Goal: Find specific page/section

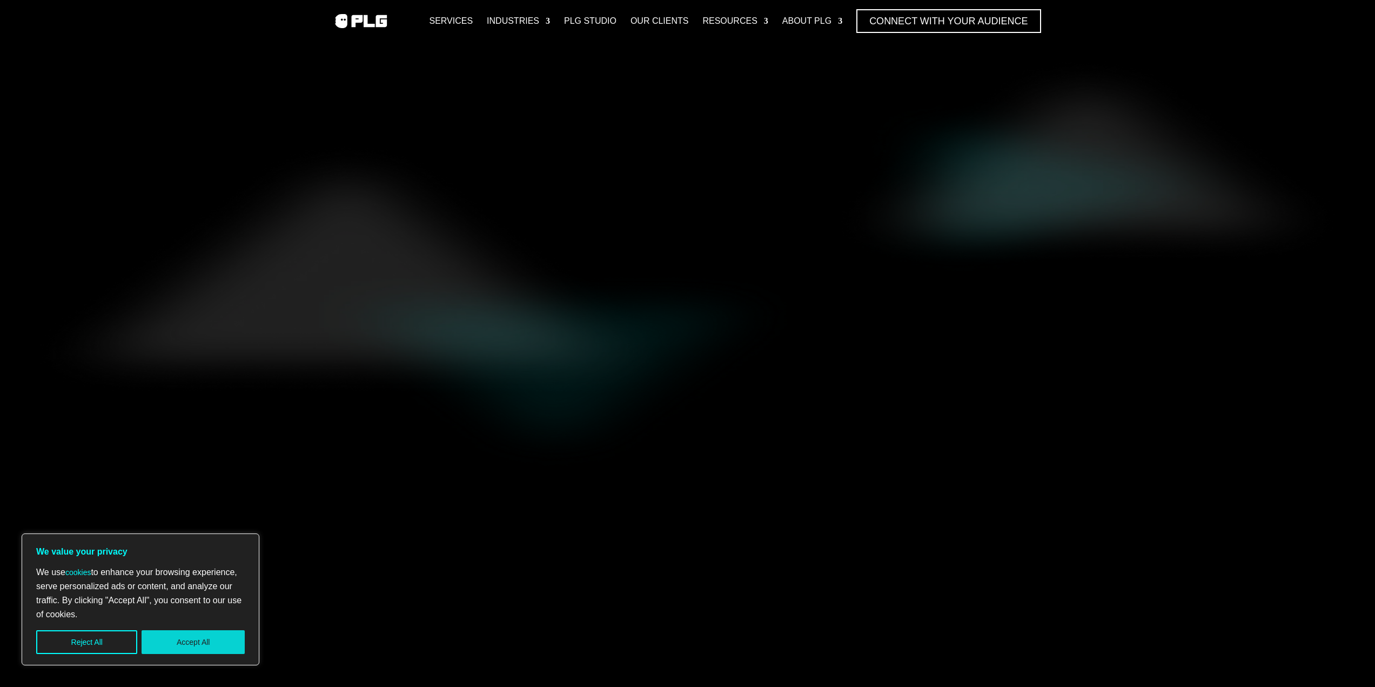
click at [170, 637] on button "Accept All" at bounding box center [193, 642] width 103 height 24
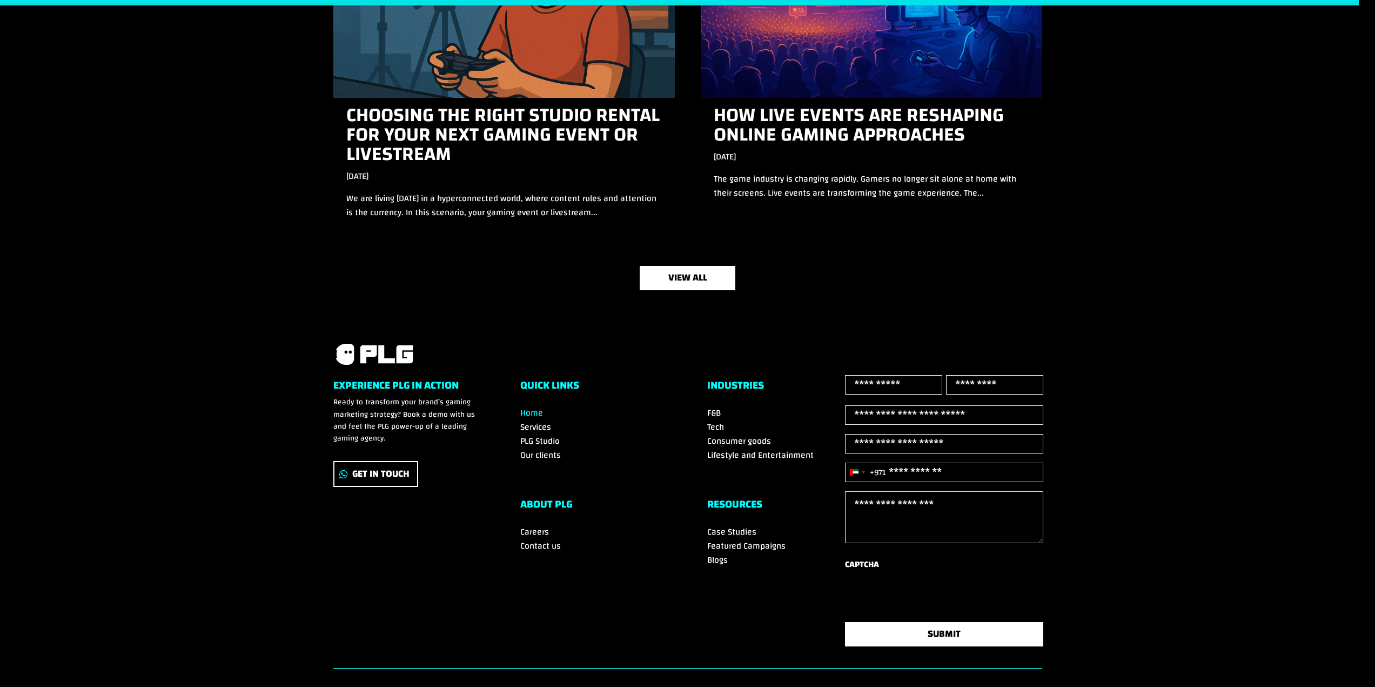
scroll to position [3600, 0]
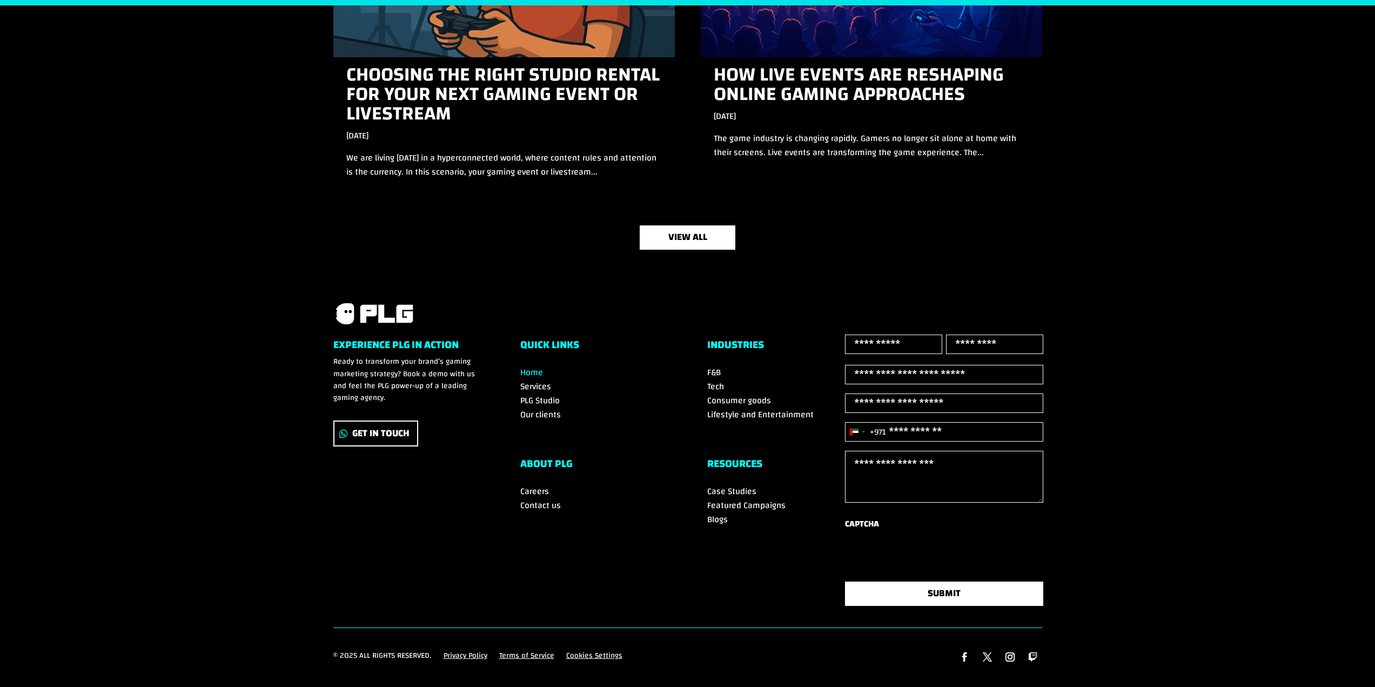
click at [540, 406] on span "Our clients" at bounding box center [540, 414] width 41 height 16
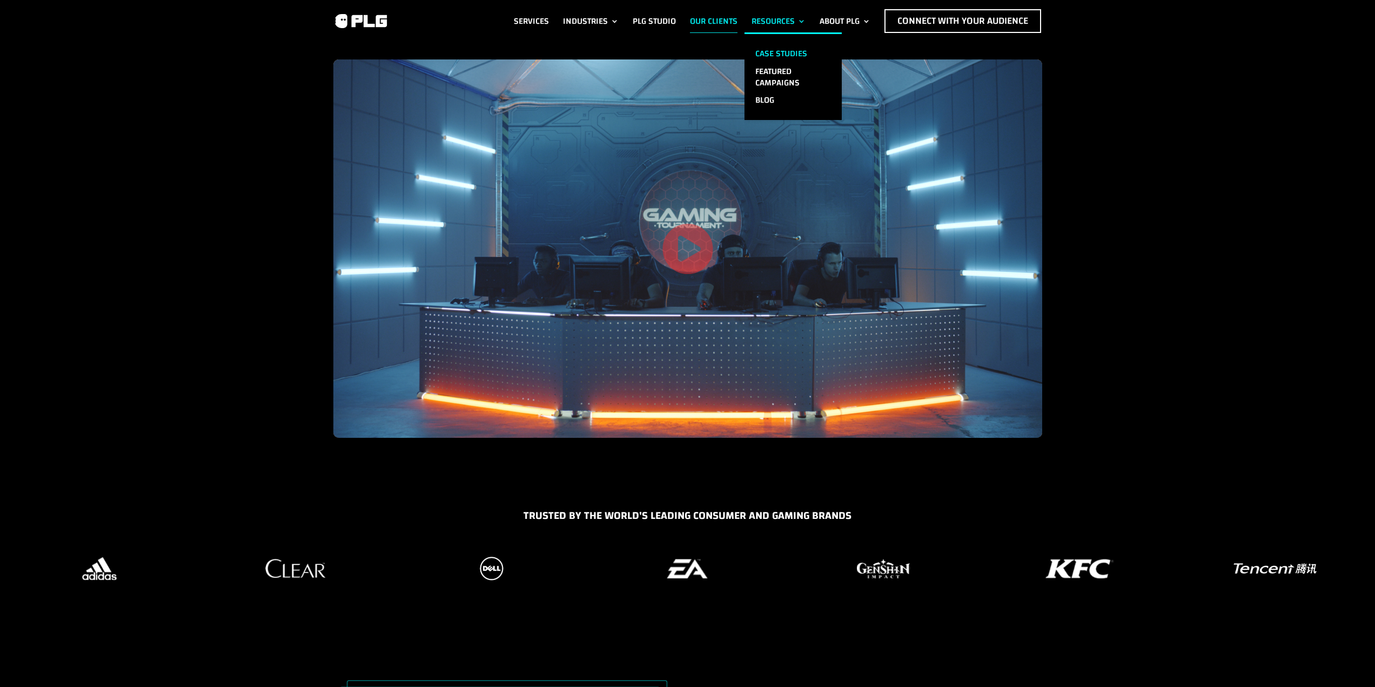
click at [759, 49] on link "Case Studies" at bounding box center [793, 54] width 97 height 18
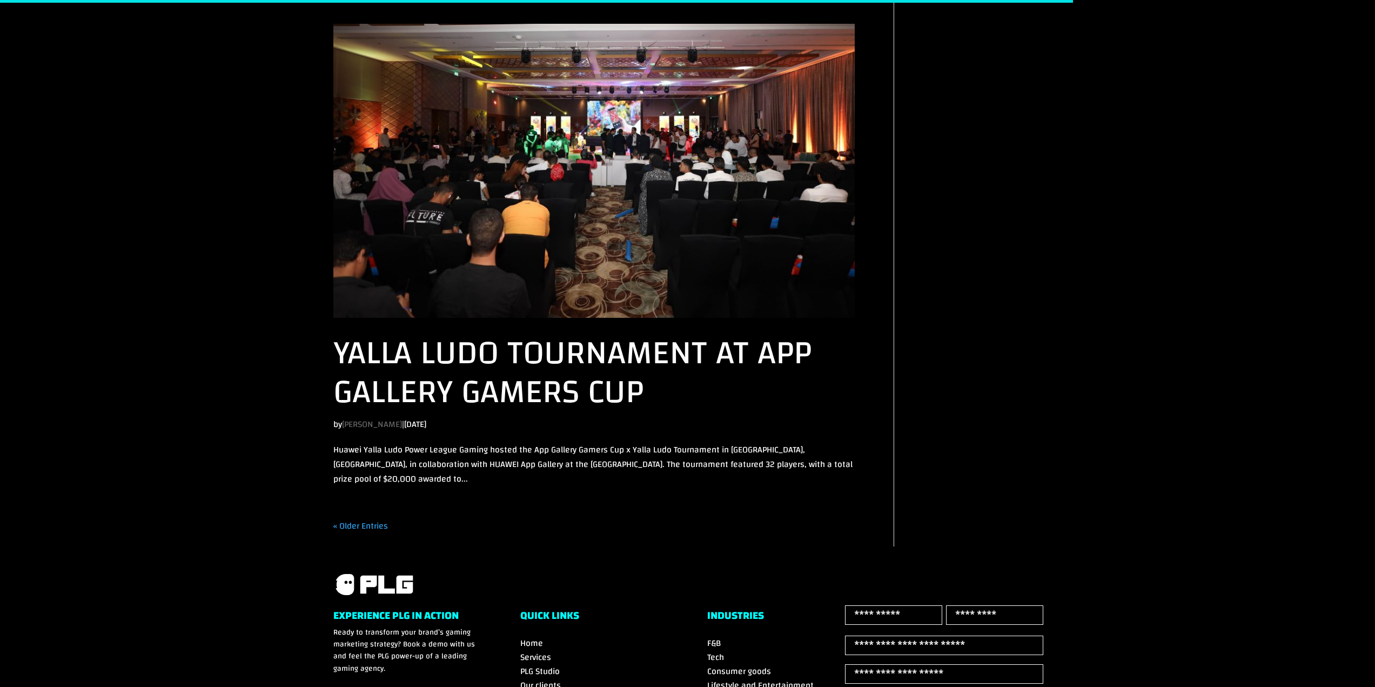
scroll to position [2161, 0]
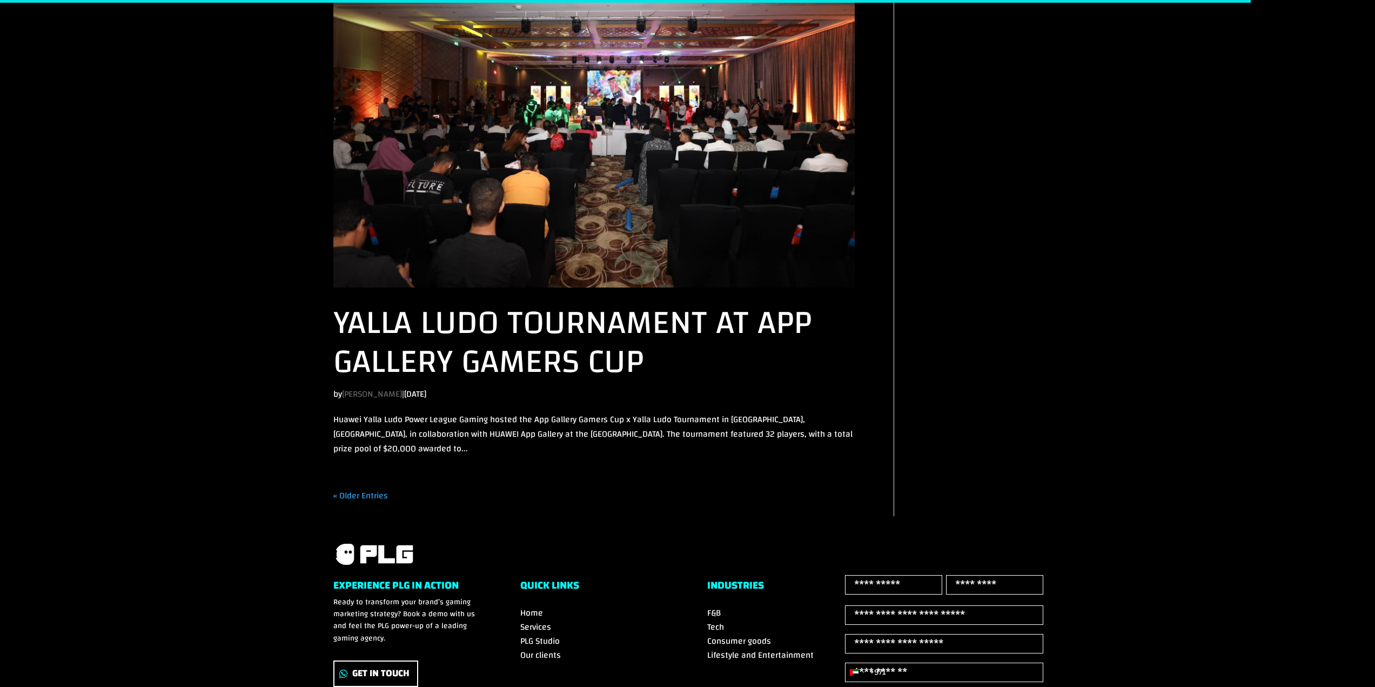
click at [353, 487] on link "« Older Entries" at bounding box center [360, 495] width 55 height 16
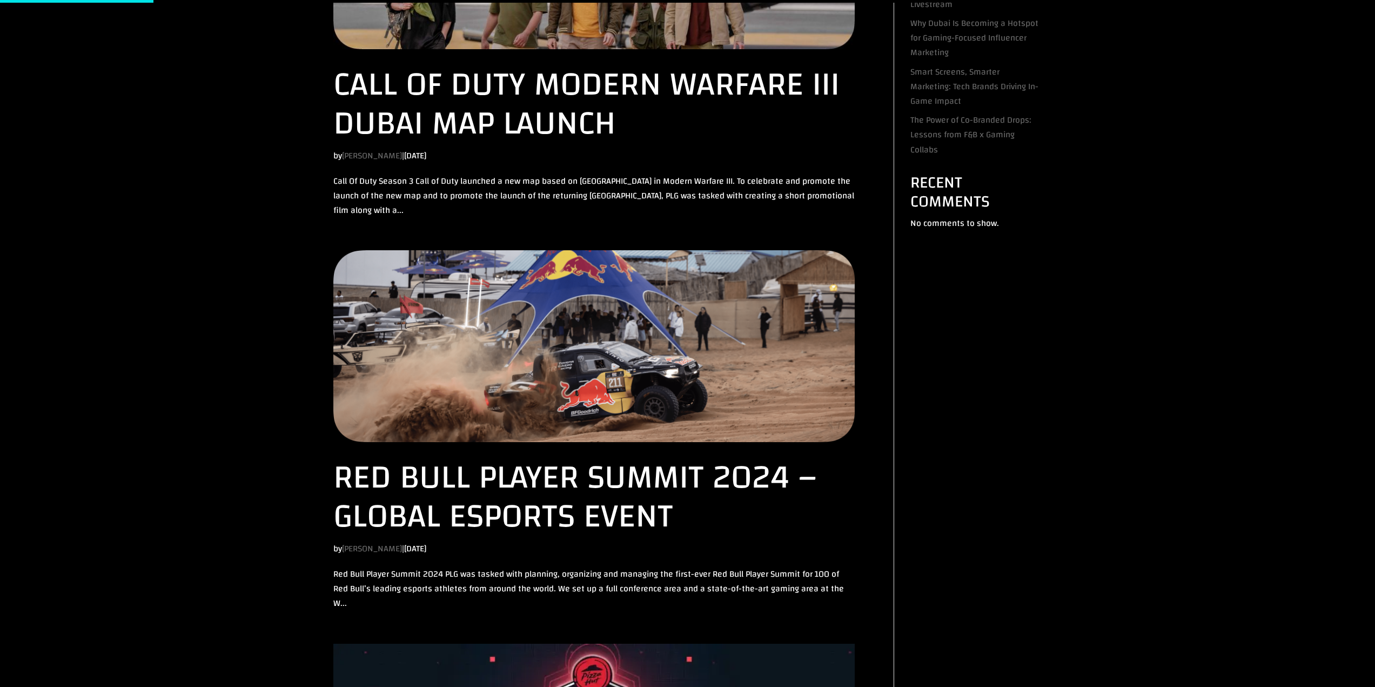
scroll to position [473, 0]
